Goal: Check status: Check status

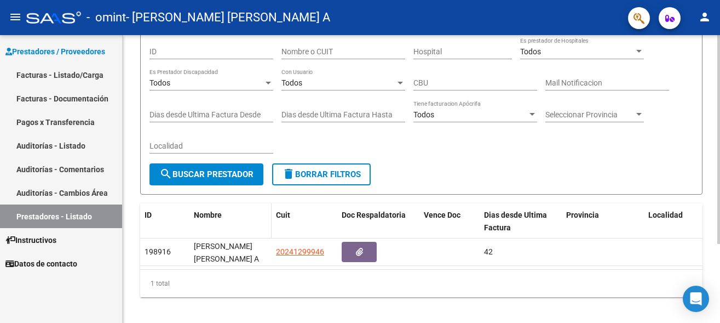
scroll to position [109, 0]
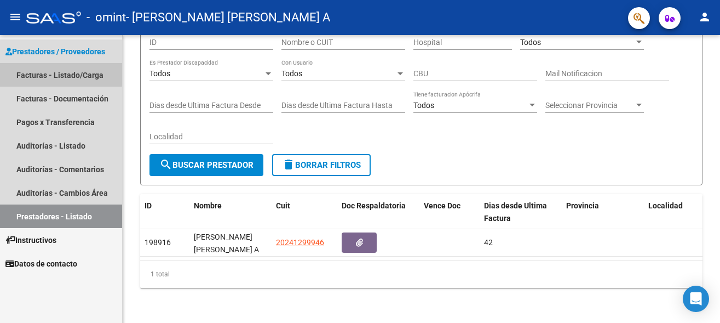
click at [42, 73] on link "Facturas - Listado/Carga" at bounding box center [61, 75] width 122 height 24
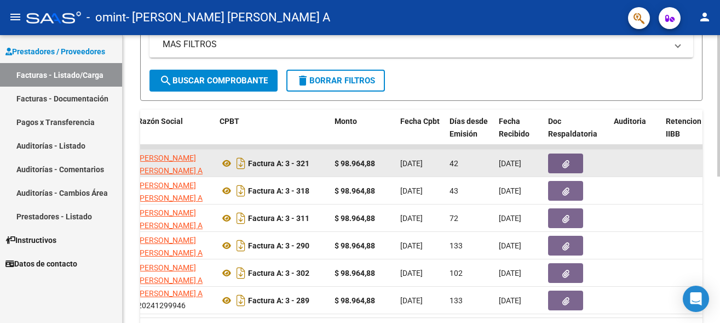
scroll to position [175, 0]
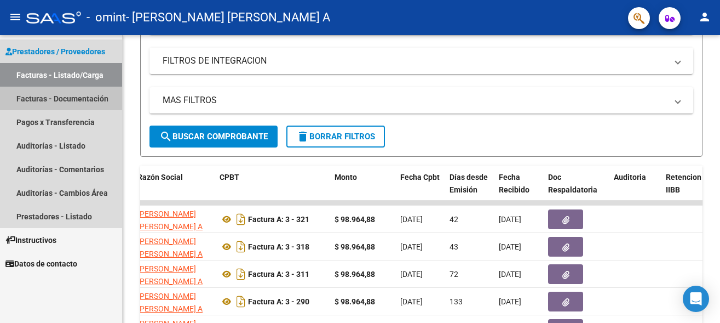
click at [60, 100] on link "Facturas - Documentación" at bounding box center [61, 99] width 122 height 24
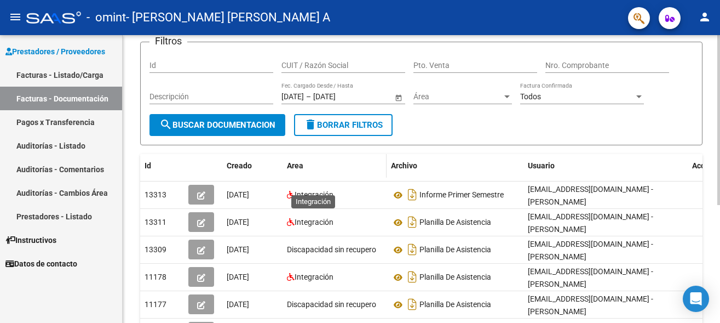
scroll to position [56, 0]
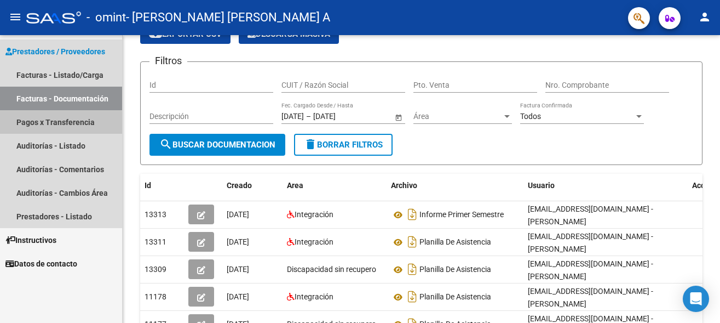
click at [57, 123] on link "Pagos x Transferencia" at bounding box center [61, 122] width 122 height 24
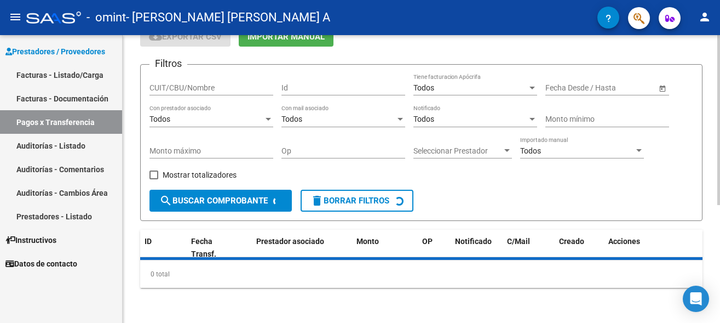
scroll to position [55, 0]
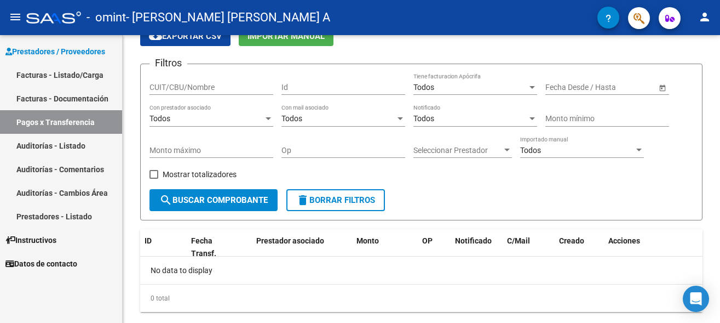
click at [43, 214] on link "Prestadores - Listado" at bounding box center [61, 216] width 122 height 24
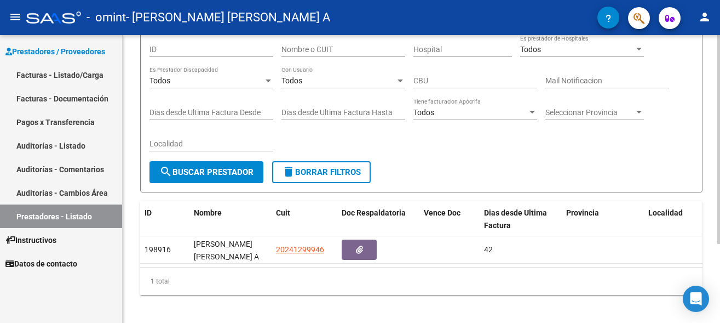
scroll to position [109, 0]
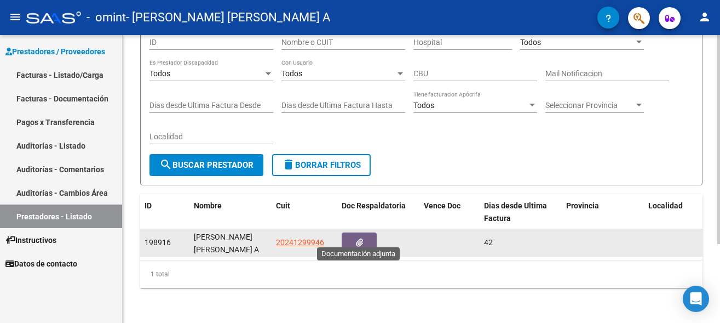
click at [360, 238] on icon "button" at bounding box center [359, 242] width 7 height 8
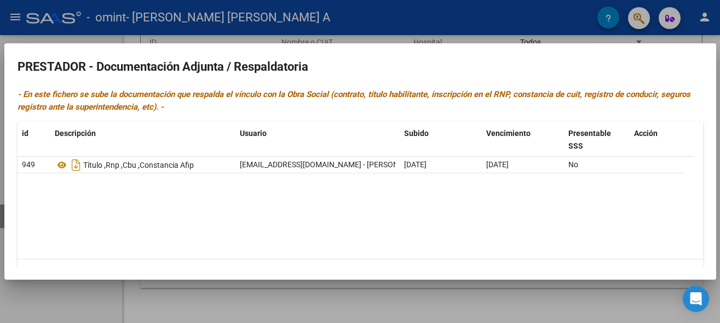
click at [441, 21] on div at bounding box center [360, 161] width 720 height 323
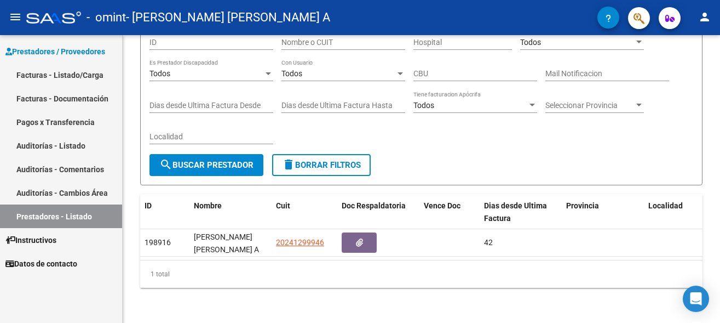
click at [34, 73] on link "Facturas - Listado/Carga" at bounding box center [61, 75] width 122 height 24
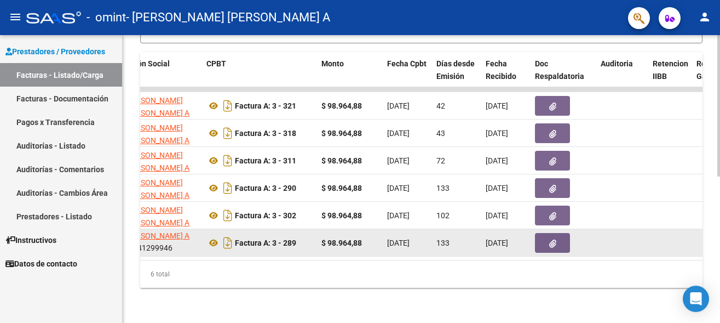
scroll to position [243, 0]
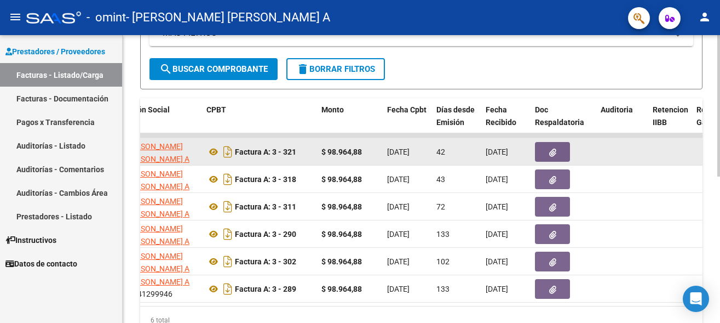
click at [553, 153] on icon "button" at bounding box center [553, 152] width 7 height 8
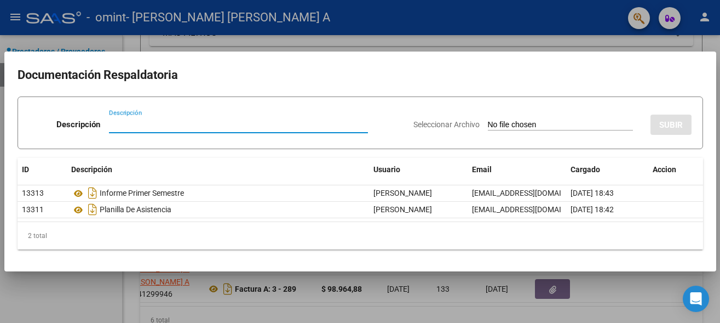
click at [292, 44] on div at bounding box center [360, 161] width 720 height 323
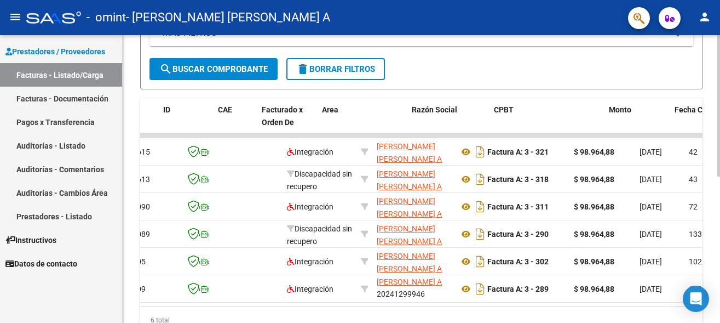
scroll to position [0, 0]
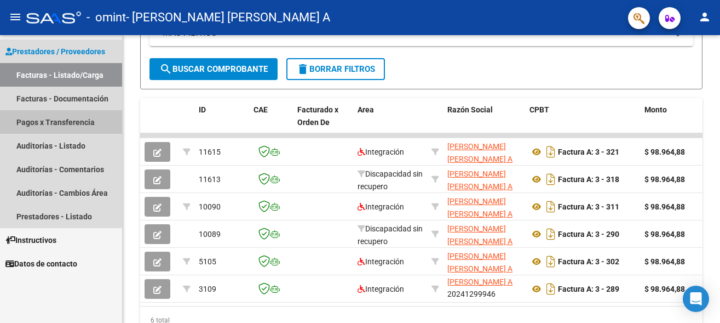
click at [63, 114] on link "Pagos x Transferencia" at bounding box center [61, 122] width 122 height 24
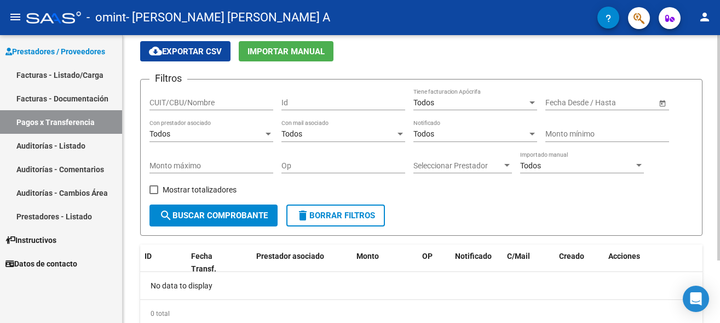
scroll to position [24, 0]
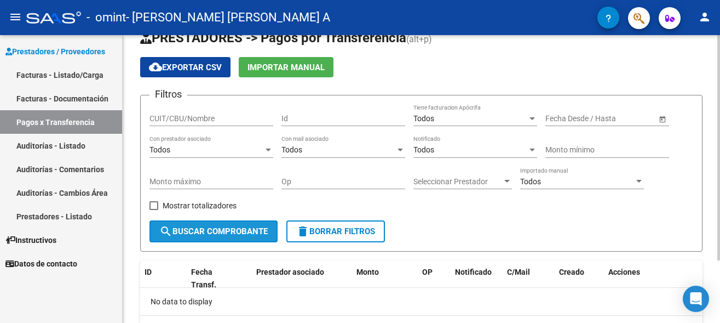
click at [232, 232] on span "search Buscar Comprobante" at bounding box center [213, 231] width 108 height 10
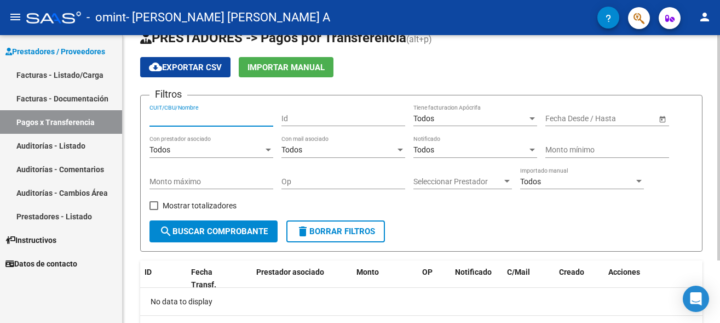
click at [202, 119] on input "CUIT/CBU/Nombre" at bounding box center [212, 118] width 124 height 9
click at [171, 110] on div "CUIT/CBU/Nombre" at bounding box center [212, 115] width 124 height 22
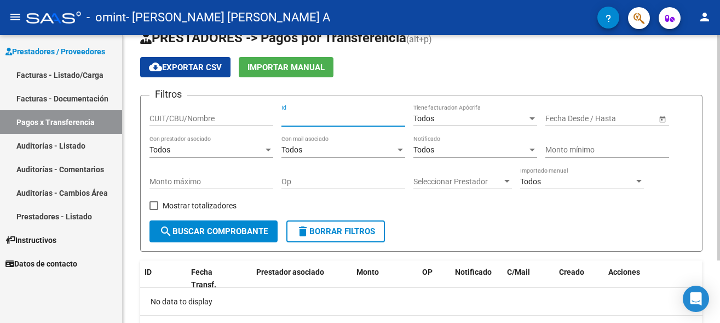
click at [304, 122] on input "Id" at bounding box center [344, 118] width 124 height 9
click at [619, 118] on input "text" at bounding box center [616, 118] width 54 height 9
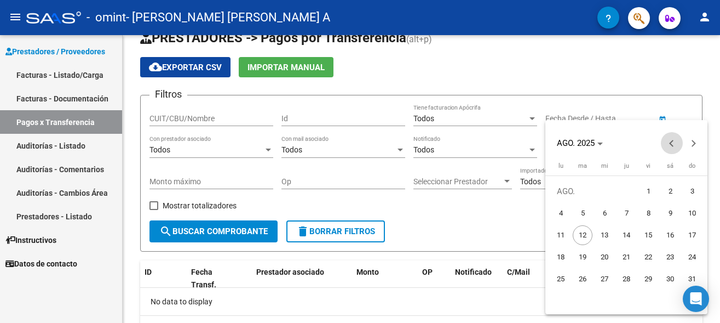
click at [672, 145] on button "Previous month" at bounding box center [672, 143] width 22 height 22
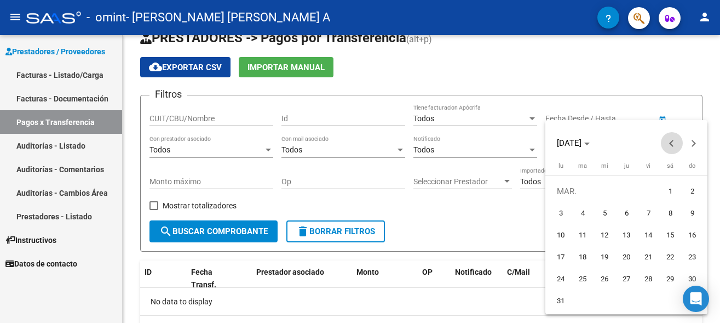
click at [672, 145] on button "Previous month" at bounding box center [672, 143] width 22 height 22
click at [673, 195] on span "1" at bounding box center [671, 191] width 20 height 20
type input "[DATE]"
click at [639, 117] on div at bounding box center [360, 161] width 720 height 323
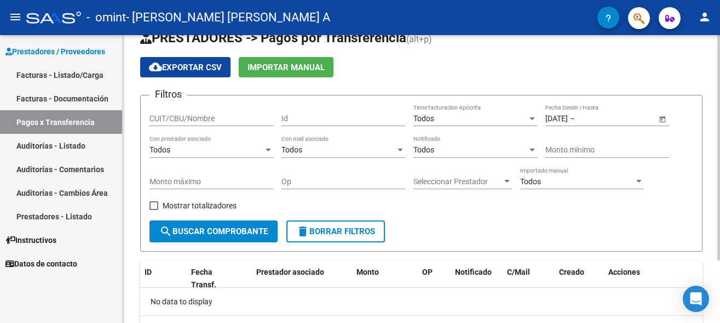
click at [662, 120] on span "Open calendar" at bounding box center [663, 119] width 26 height 26
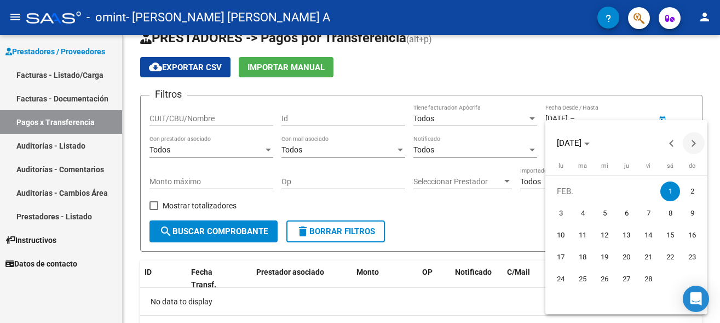
click at [692, 145] on button "Next month" at bounding box center [694, 143] width 22 height 22
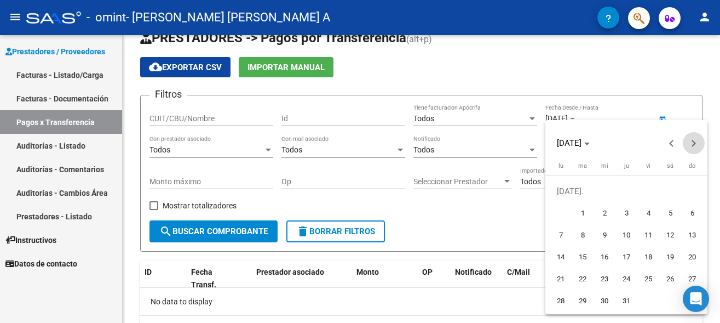
click at [692, 145] on button "Next month" at bounding box center [694, 143] width 22 height 22
click at [649, 195] on span "1" at bounding box center [649, 191] width 20 height 20
type input "[DATE]"
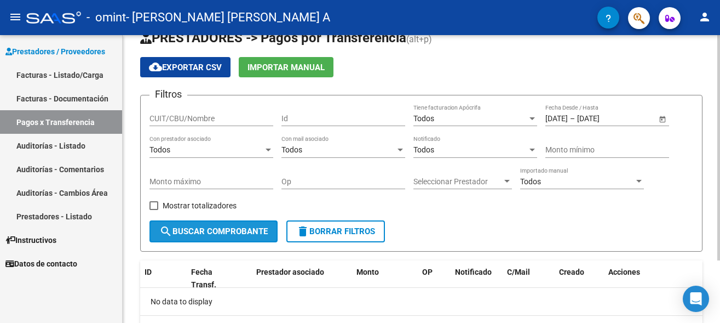
click at [200, 233] on span "search Buscar Comprobante" at bounding box center [213, 231] width 108 height 10
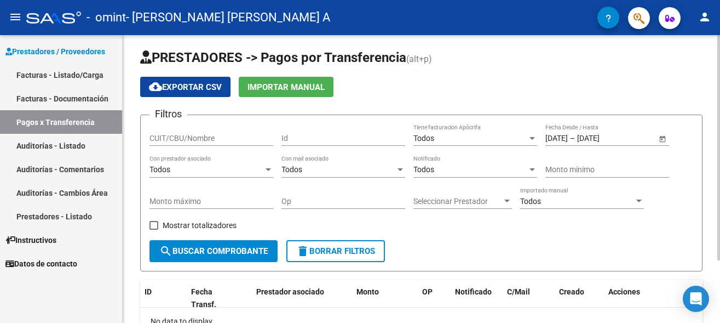
scroll to position [0, 0]
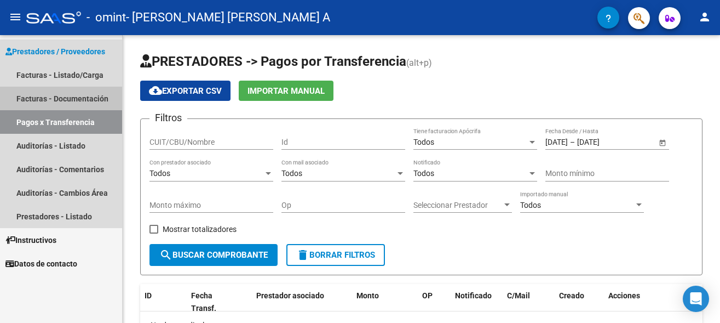
click at [50, 98] on link "Facturas - Documentación" at bounding box center [61, 99] width 122 height 24
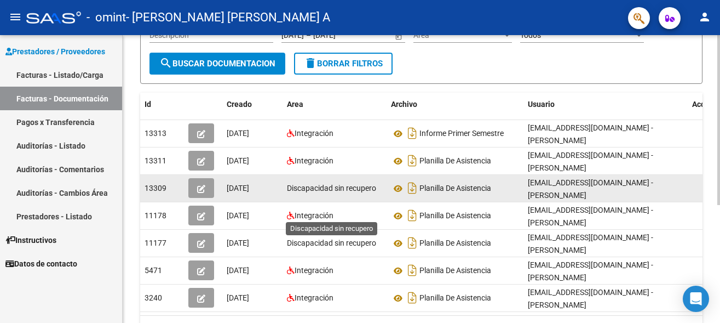
scroll to position [112, 0]
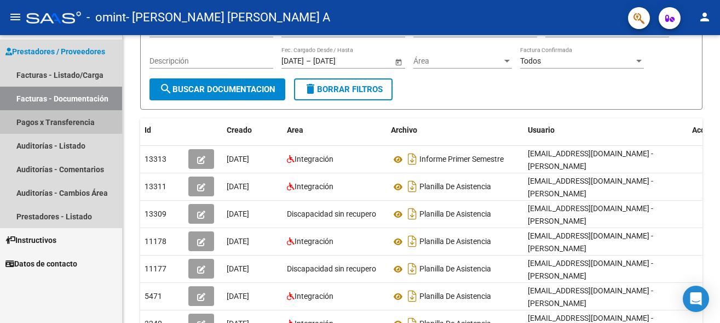
click at [44, 121] on link "Pagos x Transferencia" at bounding box center [61, 122] width 122 height 24
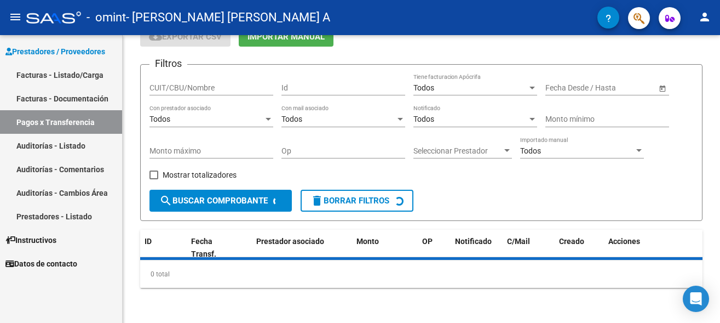
scroll to position [55, 0]
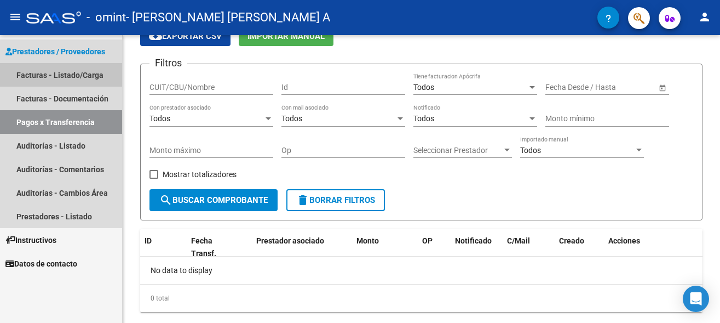
click at [60, 77] on link "Facturas - Listado/Carga" at bounding box center [61, 75] width 122 height 24
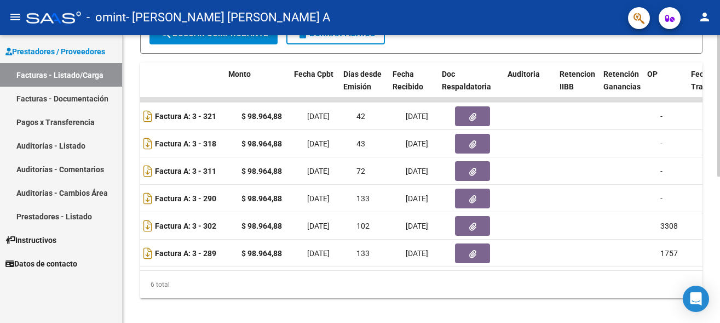
scroll to position [0, 425]
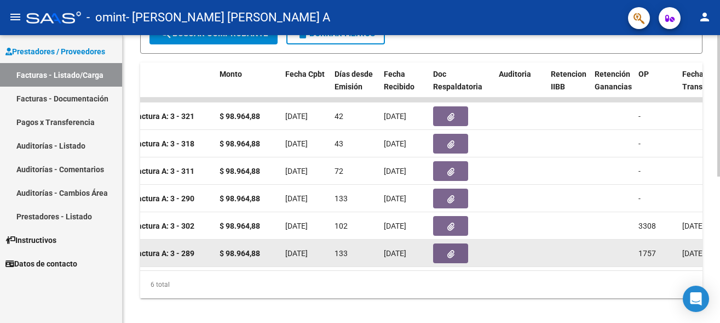
click at [451, 255] on icon "button" at bounding box center [451, 254] width 7 height 8
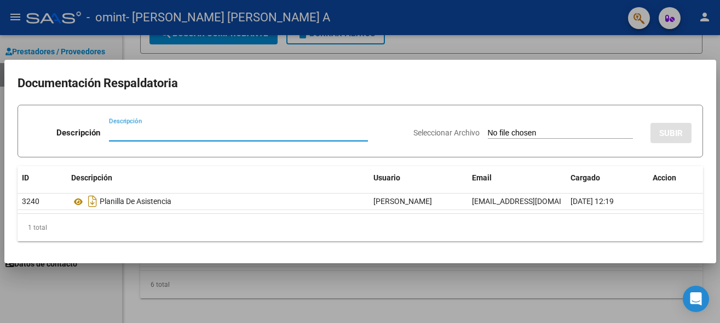
click at [546, 284] on div at bounding box center [360, 161] width 720 height 323
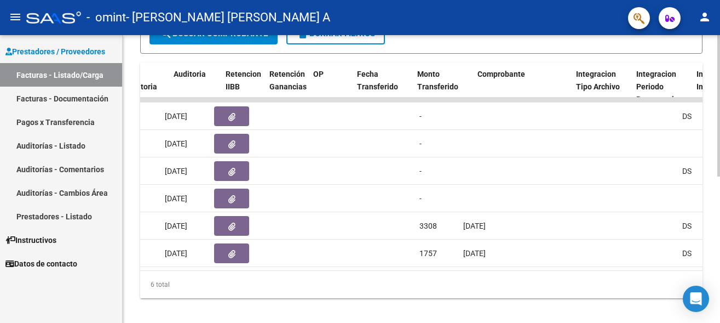
scroll to position [0, 755]
